Goal: Check status

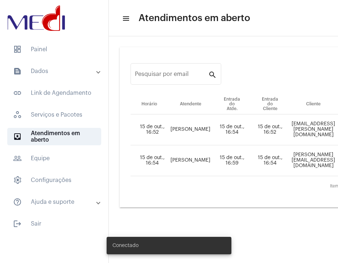
drag, startPoint x: 196, startPoint y: 259, endPoint x: 237, endPoint y: 259, distance: 41.4
click at [237, 259] on div "Conectado" at bounding box center [169, 245] width 142 height 35
